Goal: Answer question/provide support

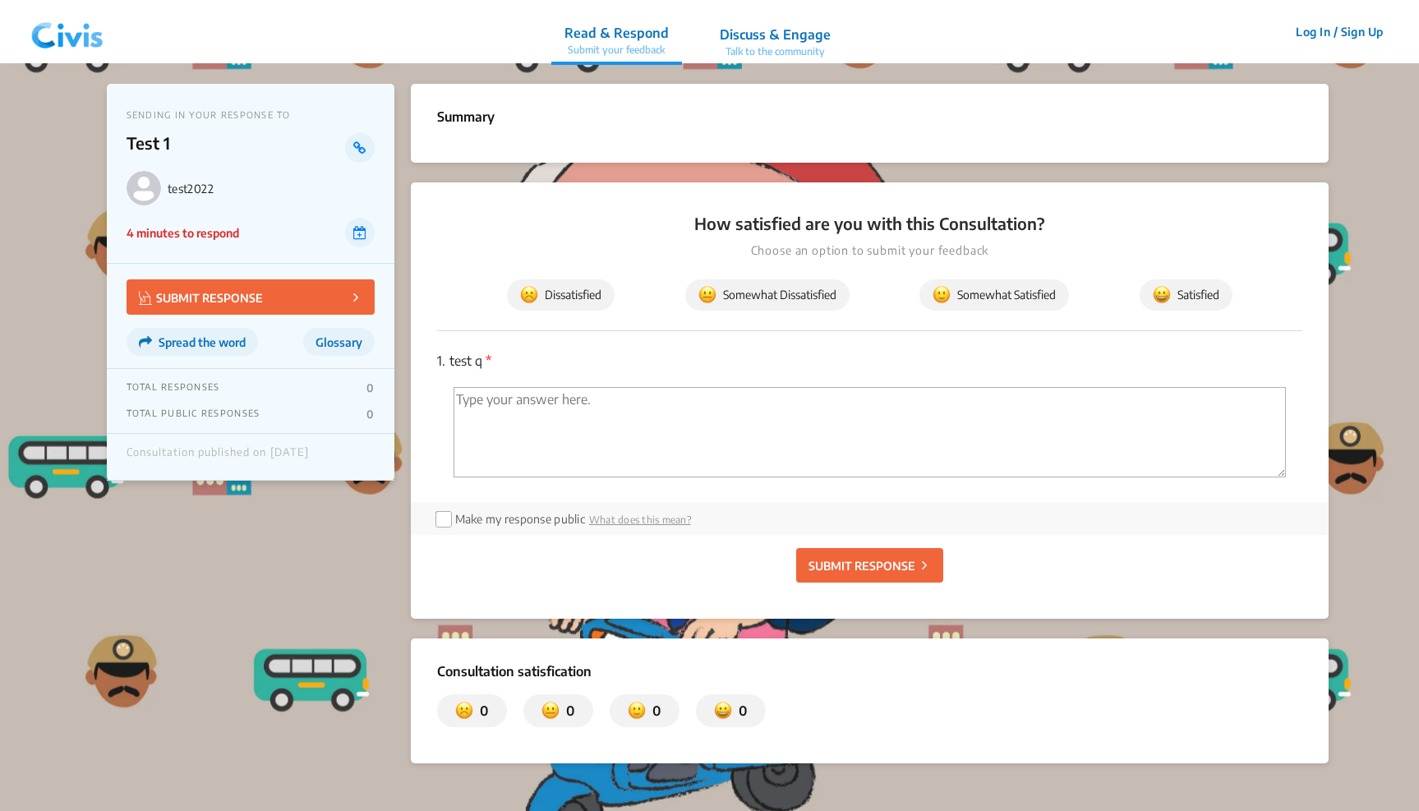
click at [626, 430] on textarea "'Type your answer here.' | translate" at bounding box center [870, 432] width 833 height 90
type textarea "test"
click at [867, 560] on p "SUBMIT RESPONSE" at bounding box center [861, 565] width 107 height 17
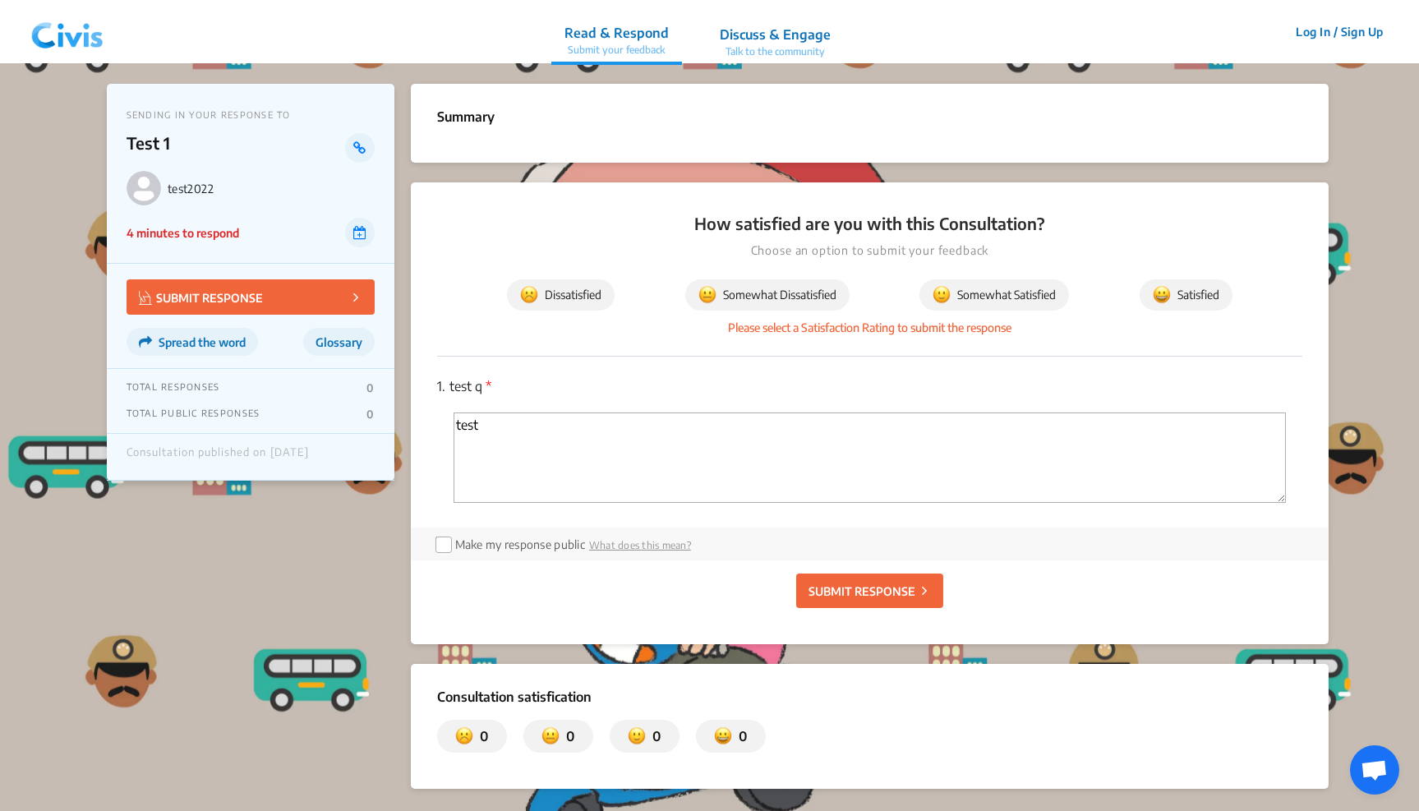
click at [799, 291] on span "Somewhat Dissatisfied" at bounding box center [767, 295] width 138 height 18
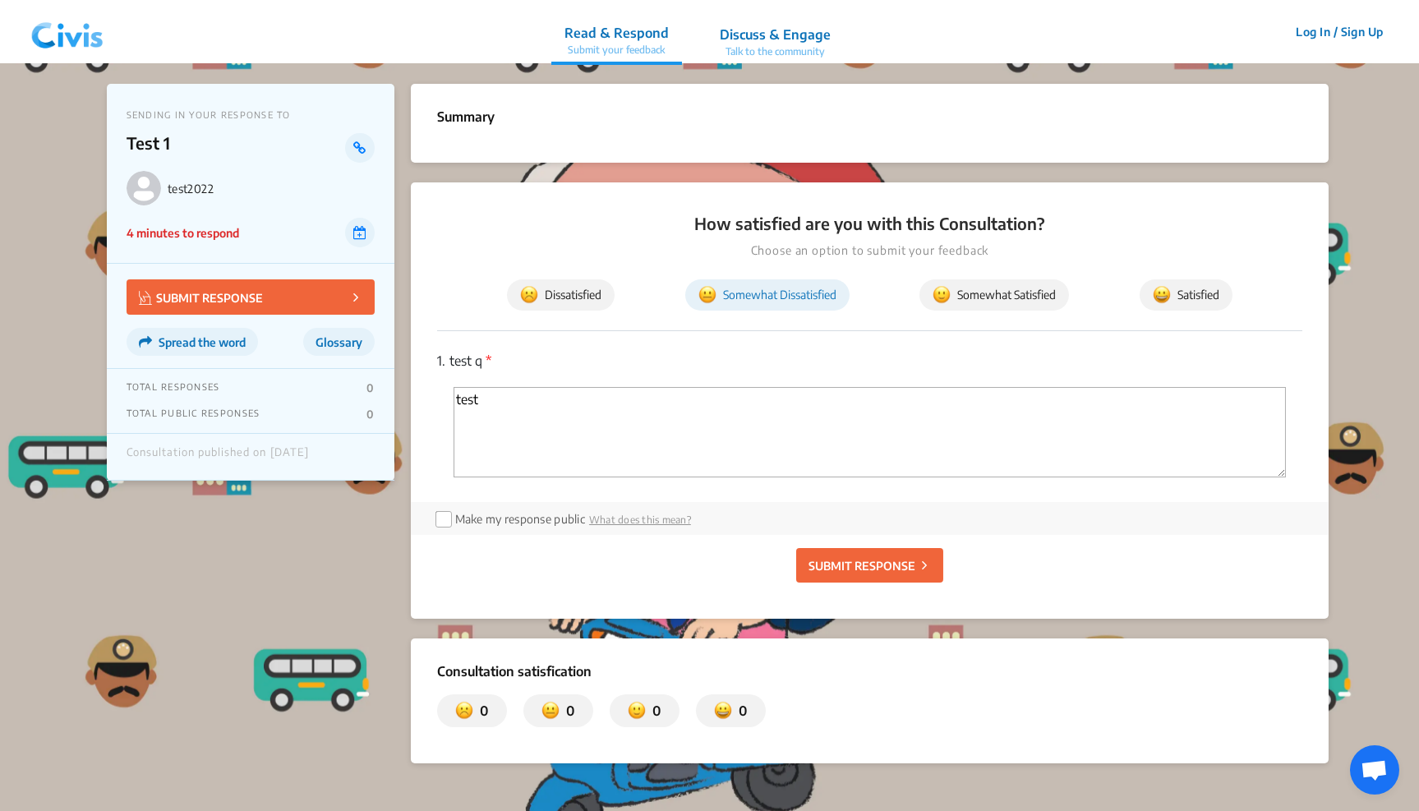
click at [850, 557] on p "SUBMIT RESPONSE" at bounding box center [861, 565] width 107 height 17
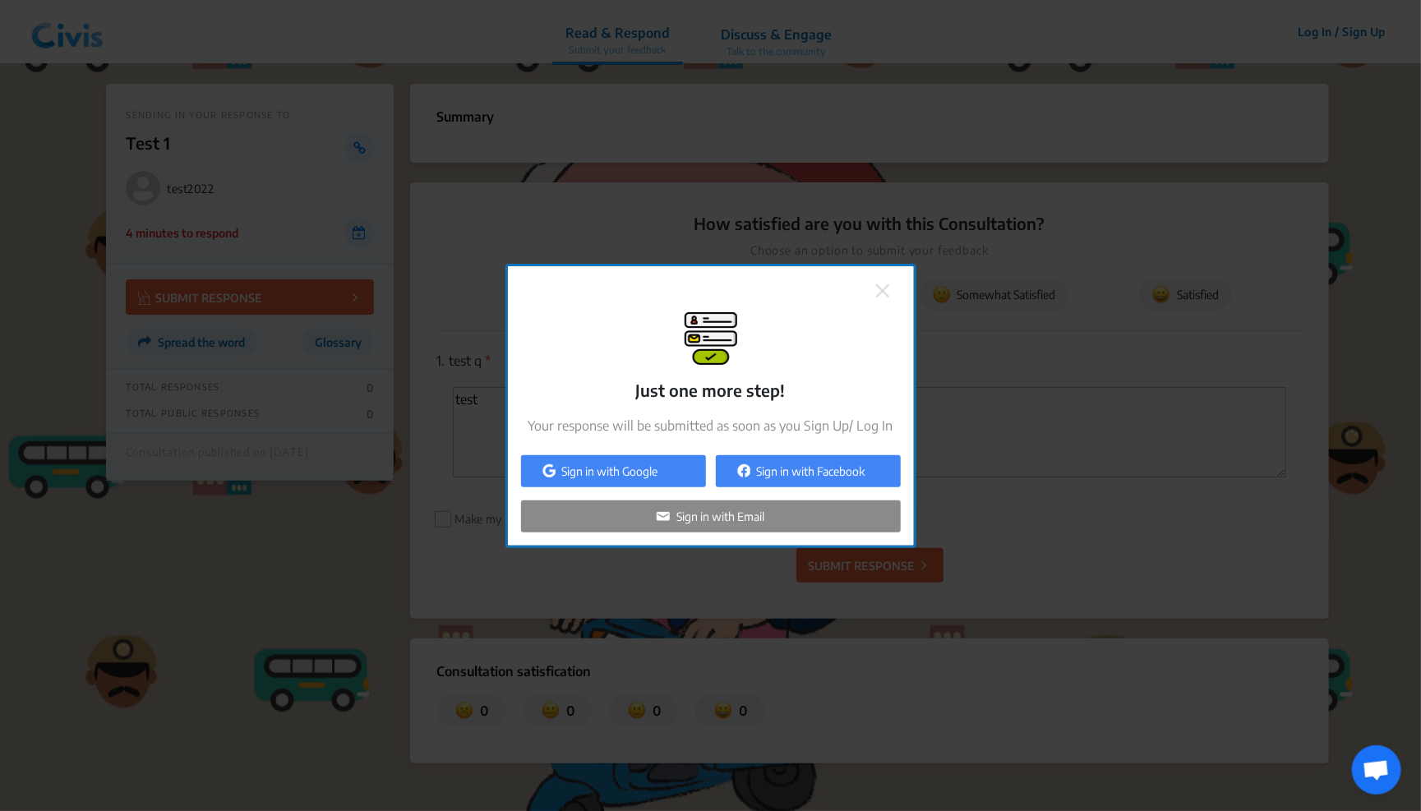
click at [880, 291] on img at bounding box center [882, 290] width 13 height 13
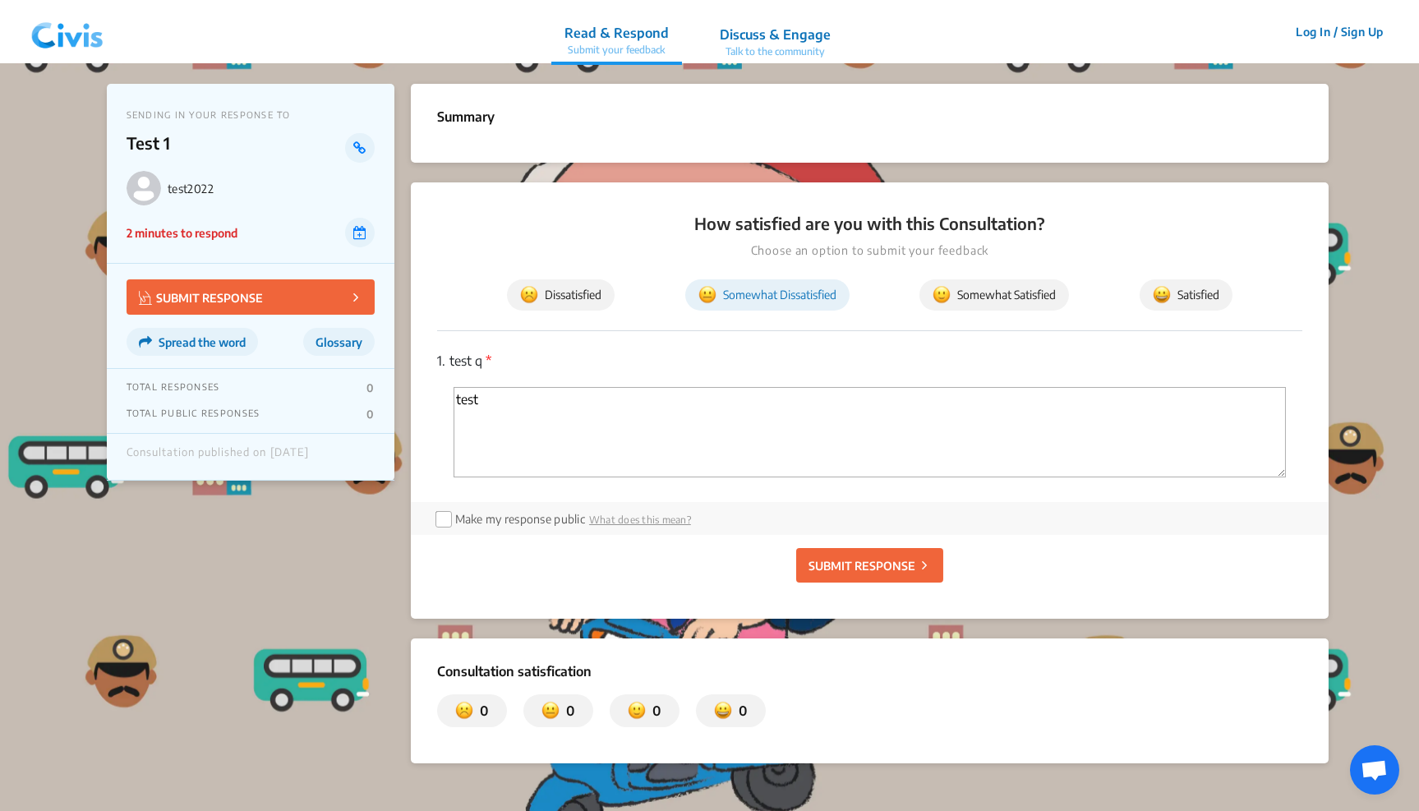
click at [853, 562] on p "SUBMIT RESPONSE" at bounding box center [861, 565] width 107 height 17
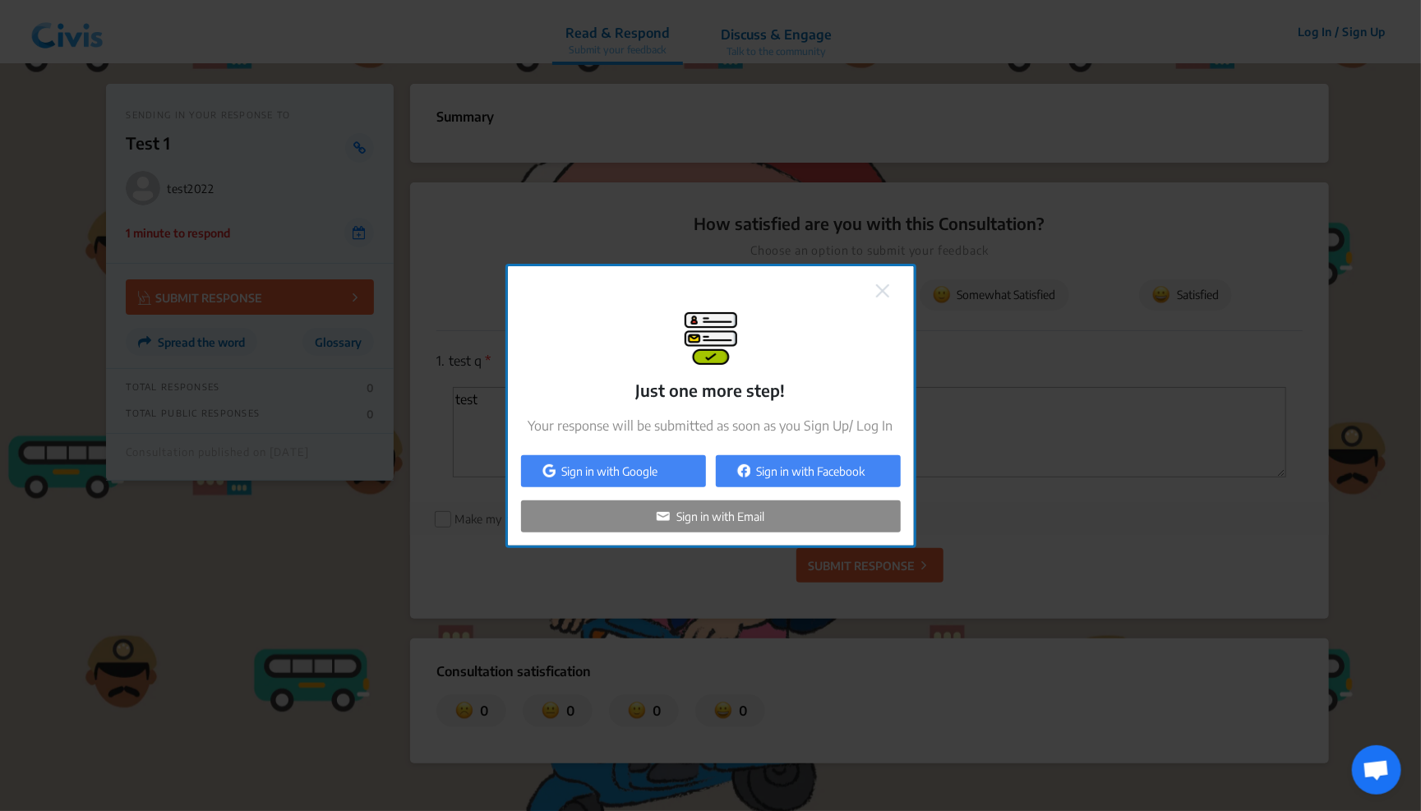
click at [666, 469] on div "Sign in with Google" at bounding box center [613, 471] width 185 height 32
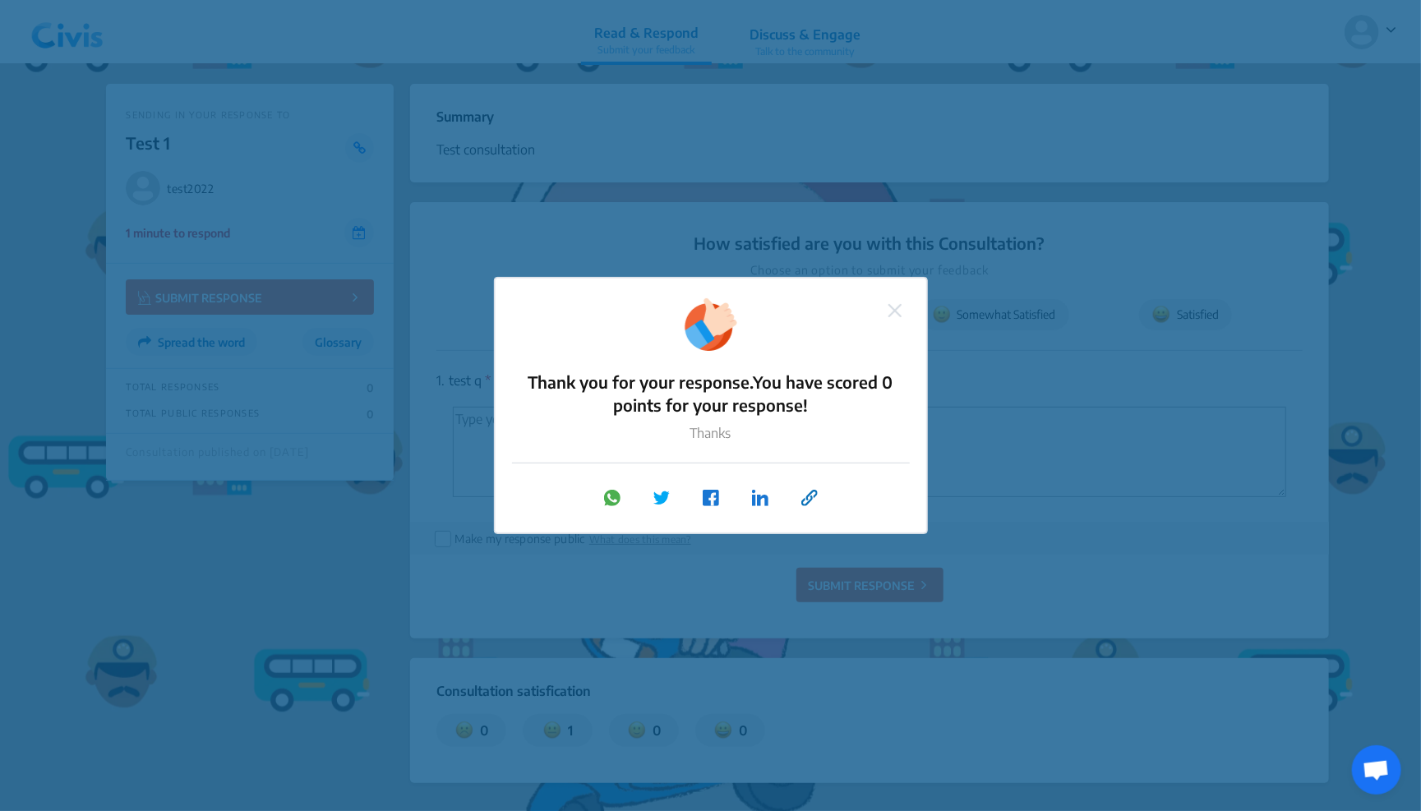
click at [896, 313] on img at bounding box center [894, 310] width 13 height 13
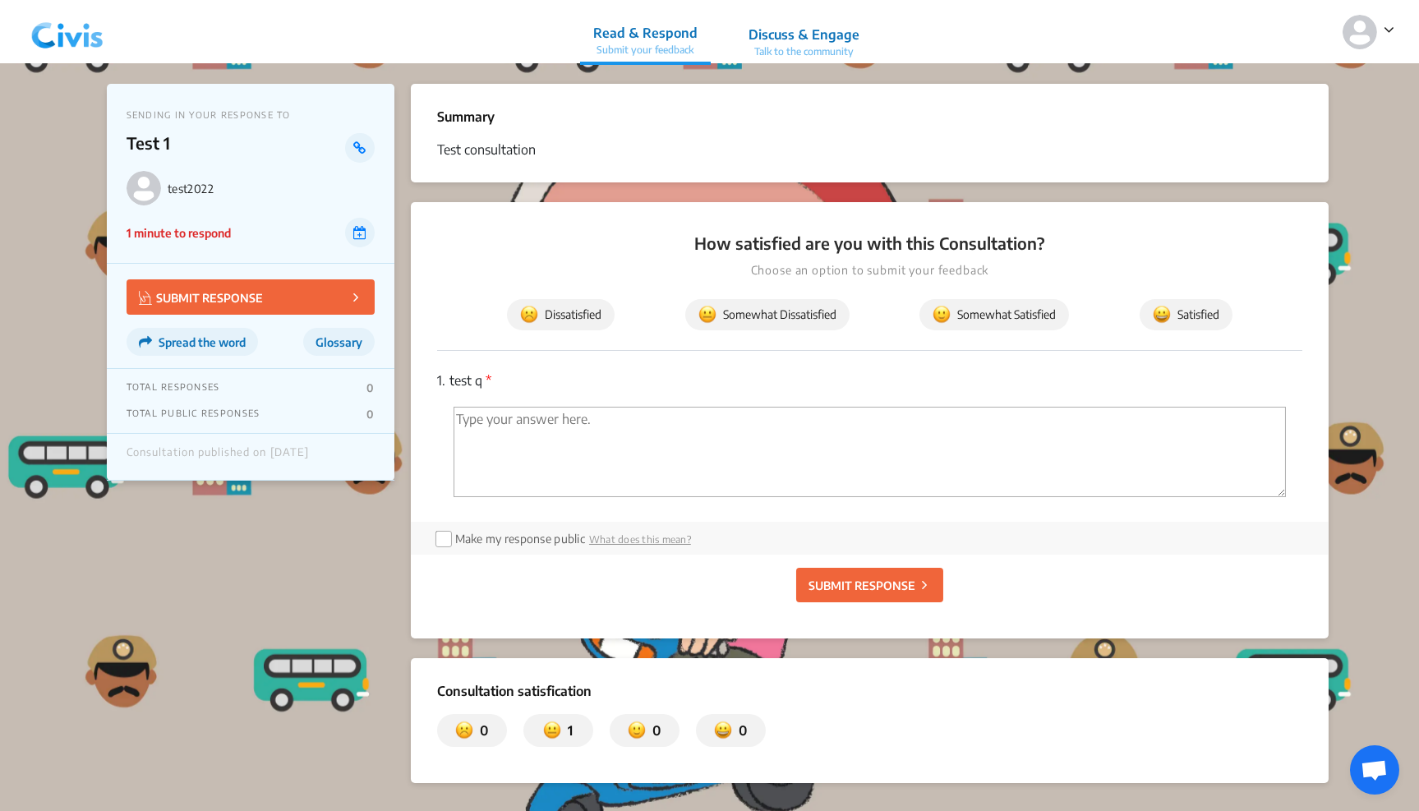
click at [598, 468] on textarea "'Type your answer here.' | translate" at bounding box center [870, 452] width 833 height 90
type textarea "test"
click at [842, 584] on p "SUBMIT RESPONSE" at bounding box center [861, 585] width 107 height 17
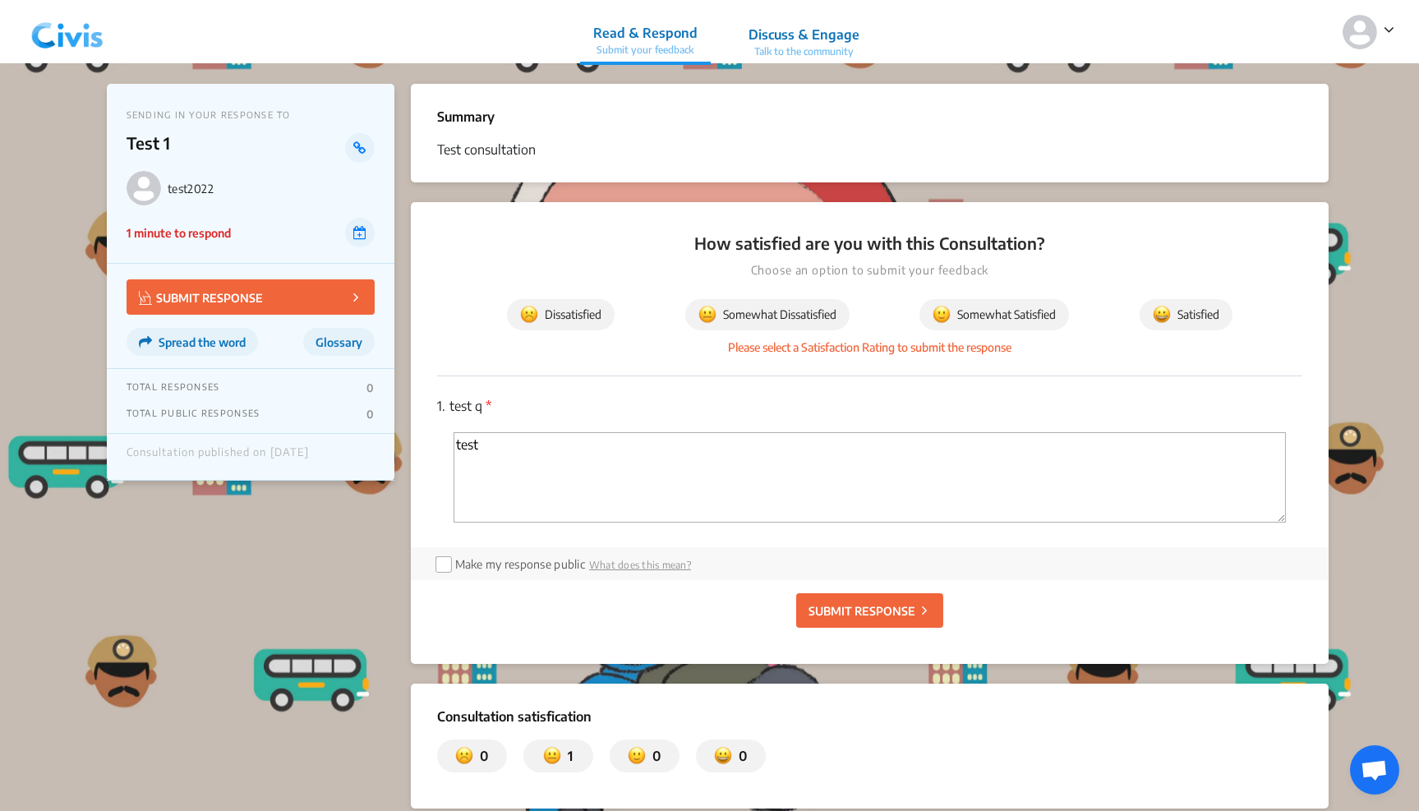
click at [755, 318] on span "Somewhat Dissatisfied" at bounding box center [767, 315] width 138 height 18
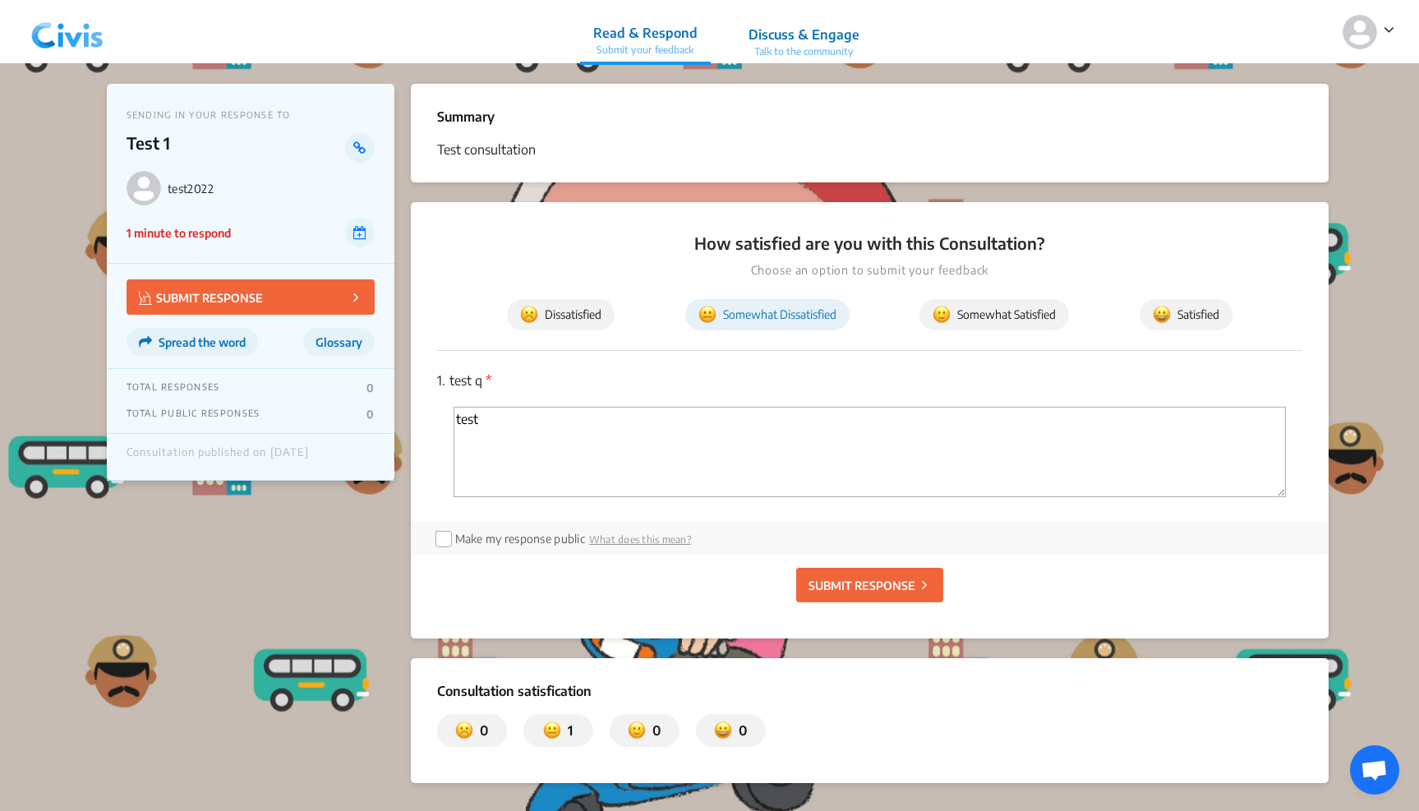
click at [862, 587] on p "SUBMIT RESPONSE" at bounding box center [861, 585] width 107 height 17
